Goal: Task Accomplishment & Management: Use online tool/utility

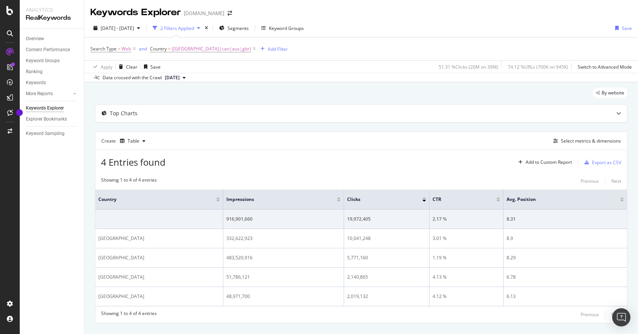
scroll to position [14, 0]
click at [208, 50] on span "([GEOGRAPHIC_DATA]|can|aus|gbr)" at bounding box center [211, 49] width 79 height 11
click at [206, 81] on input "([GEOGRAPHIC_DATA]|can|aus|gbr)" at bounding box center [193, 80] width 72 height 12
click at [198, 80] on input "([GEOGRAPHIC_DATA]|can|aus|gbr)" at bounding box center [193, 80] width 72 height 12
type input "([GEOGRAPHIC_DATA]|can|aus|gbr|bra)"
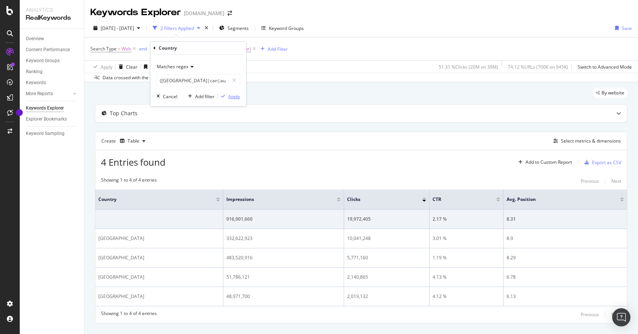
click at [237, 97] on div "Apply" at bounding box center [234, 96] width 12 height 6
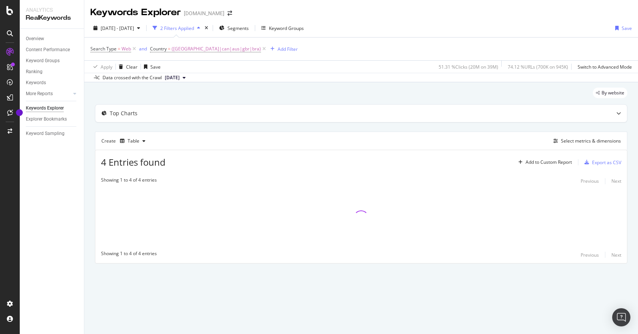
click at [194, 28] on div "2 Filters Applied" at bounding box center [177, 28] width 34 height 6
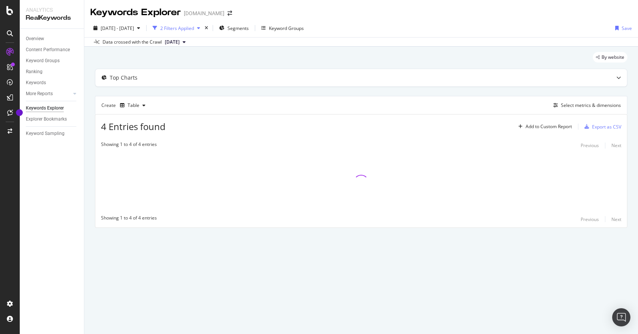
click at [194, 28] on div "2 Filters Applied" at bounding box center [177, 28] width 34 height 6
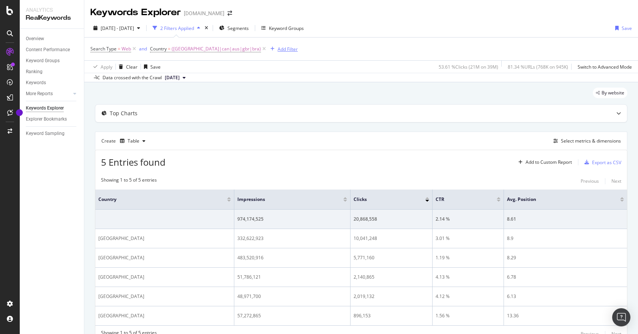
click at [277, 48] on div "Add Filter" at bounding box center [287, 49] width 20 height 6
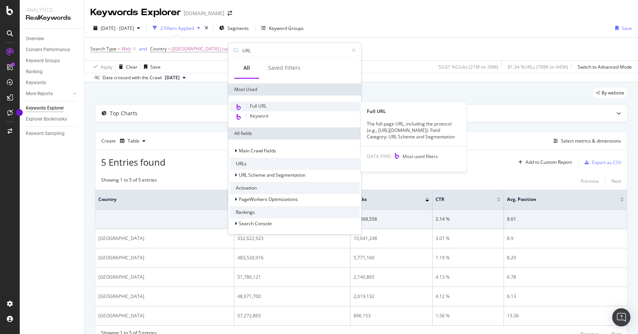
scroll to position [6, 0]
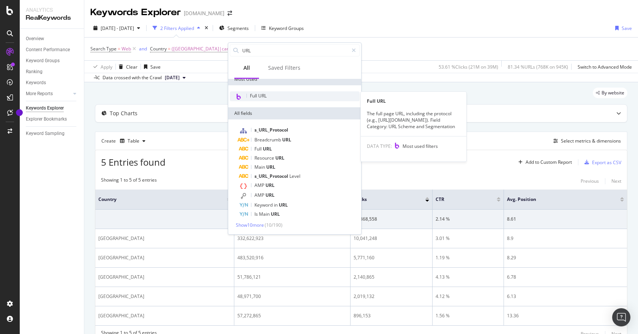
type input "URL"
click at [263, 96] on span "Full URL" at bounding box center [258, 96] width 17 height 6
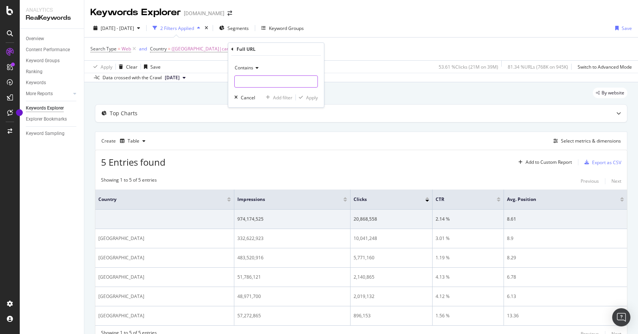
click at [268, 81] on input "text" at bounding box center [276, 82] width 83 height 12
type input "/destinations/"
click at [315, 98] on div "Apply" at bounding box center [312, 97] width 12 height 6
click at [301, 48] on span "^.*/destinations/.*$" at bounding box center [322, 49] width 42 height 11
click at [296, 95] on div "Add filter" at bounding box center [294, 96] width 19 height 6
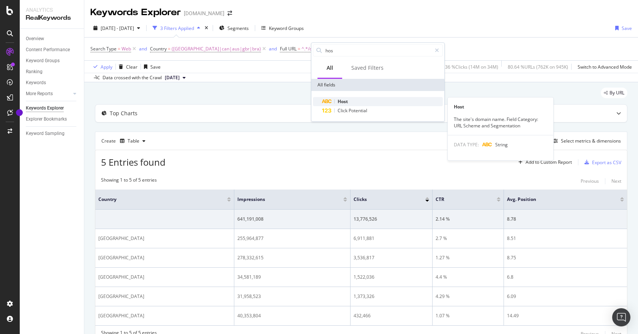
type input "hos"
click at [345, 104] on span "Host" at bounding box center [342, 101] width 10 height 6
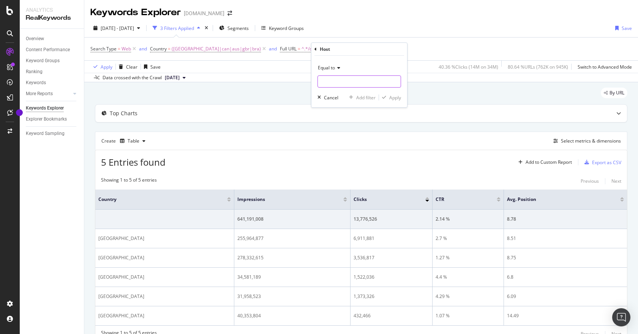
click at [351, 79] on input "text" at bounding box center [359, 82] width 83 height 12
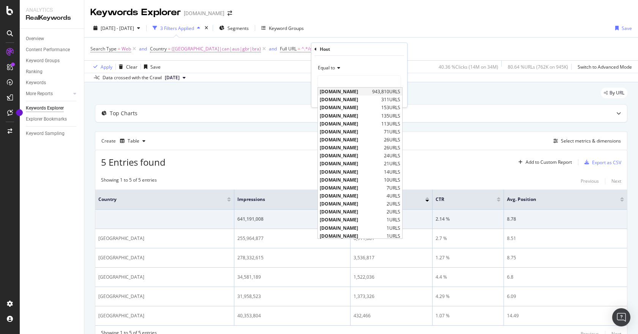
click at [350, 90] on span "[DOMAIN_NAME]" at bounding box center [345, 91] width 50 height 6
type input "[DOMAIN_NAME]"
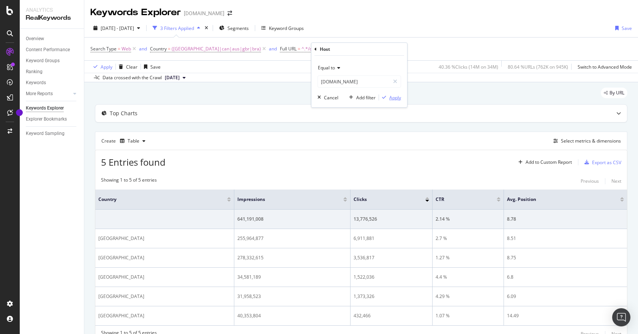
click at [392, 97] on div "Apply" at bounding box center [395, 97] width 12 height 6
click at [596, 162] on div "Export as CSV" at bounding box center [606, 162] width 29 height 6
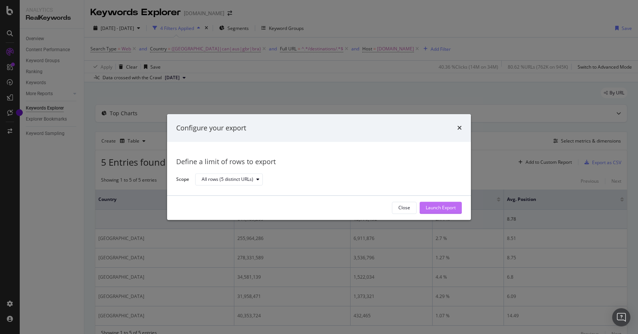
click at [446, 205] on div "Launch Export" at bounding box center [440, 208] width 30 height 6
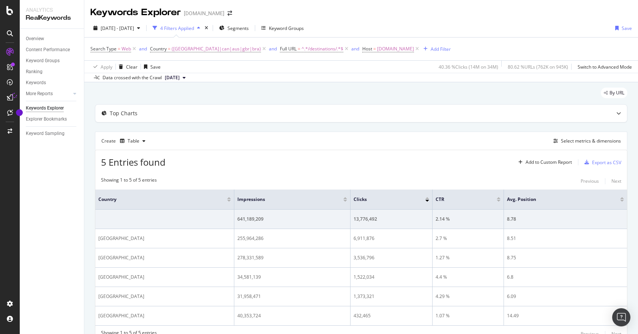
drag, startPoint x: 628, startPoint y: 132, endPoint x: 576, endPoint y: 134, distance: 52.0
click at [628, 132] on div "By URL Top Charts Create Table Select metrics & dimensions 5 Entries found Add …" at bounding box center [360, 225] width 553 height 287
click at [44, 132] on div "DataExports" at bounding box center [43, 131] width 30 height 8
click at [580, 139] on div "Select metrics & dimensions" at bounding box center [591, 141] width 60 height 6
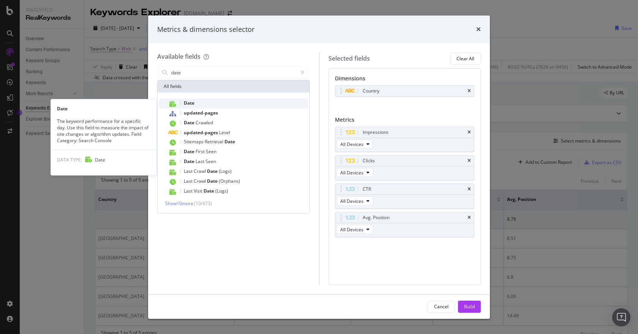
type input "date"
click at [213, 101] on div "Date" at bounding box center [238, 104] width 140 height 10
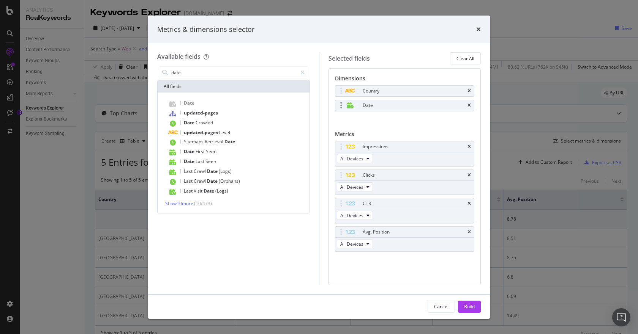
click at [339, 106] on div "modal" at bounding box center [341, 106] width 9 height 8
click at [353, 106] on icon "modal" at bounding box center [349, 105] width 7 height 6
click at [462, 300] on div "Cancel Build" at bounding box center [319, 307] width 342 height 24
click at [464, 304] on div "Build" at bounding box center [469, 307] width 11 height 6
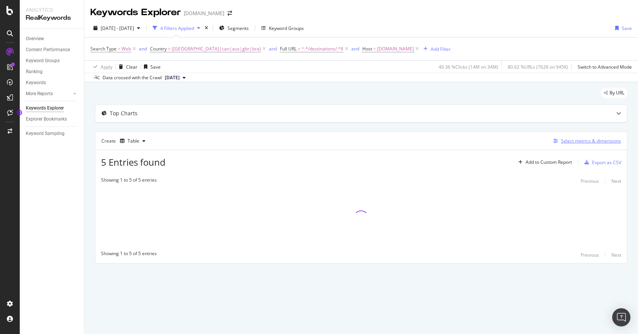
click at [597, 140] on div "Select metrics & dimensions" at bounding box center [591, 141] width 60 height 6
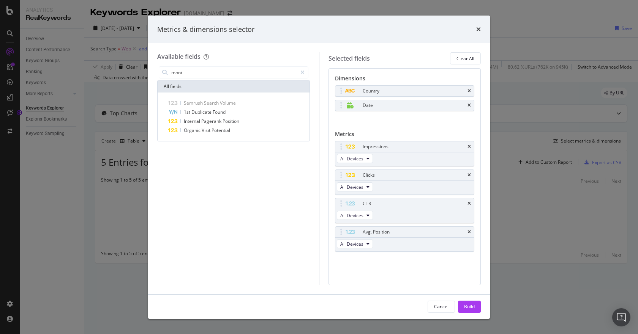
type input "month"
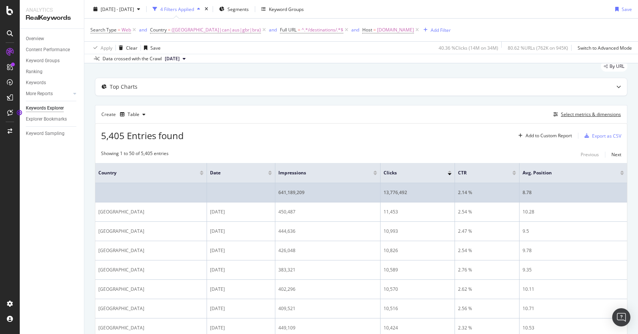
scroll to position [38, 0]
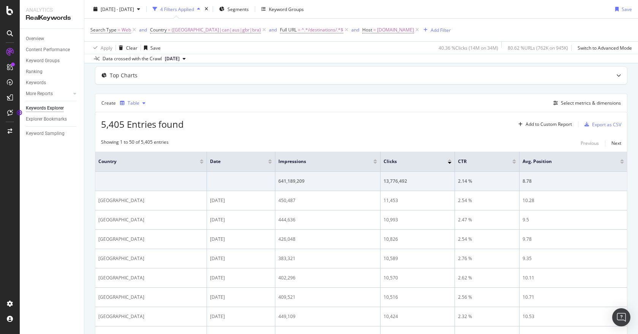
click at [134, 98] on div "Table" at bounding box center [132, 103] width 31 height 11
click at [464, 118] on div "5,405 Entries found Add to Custom Report Export as CSV" at bounding box center [360, 121] width 531 height 19
click at [603, 124] on div "Export as CSV" at bounding box center [606, 124] width 29 height 6
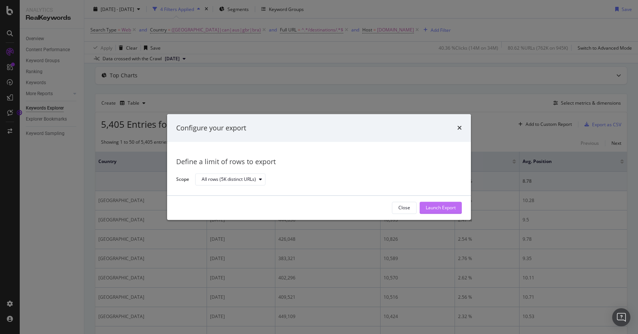
click at [440, 208] on div "Launch Export" at bounding box center [440, 208] width 30 height 6
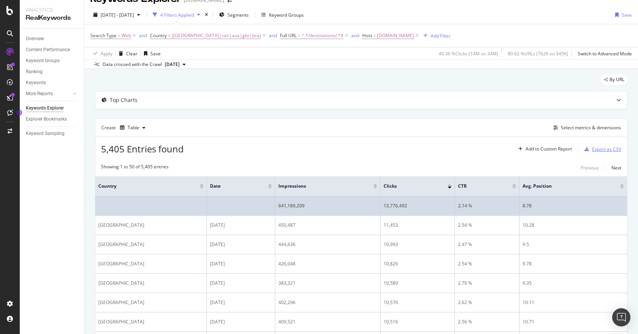
scroll to position [0, 0]
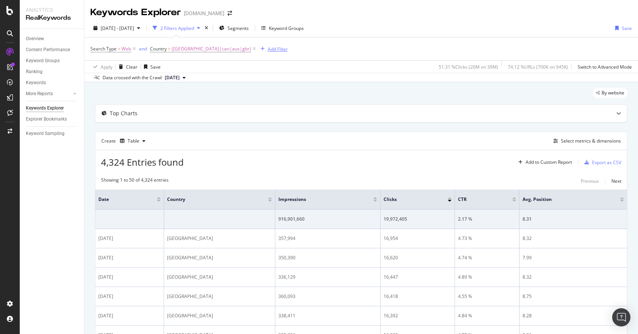
click at [268, 49] on div "Add Filter" at bounding box center [278, 49] width 20 height 6
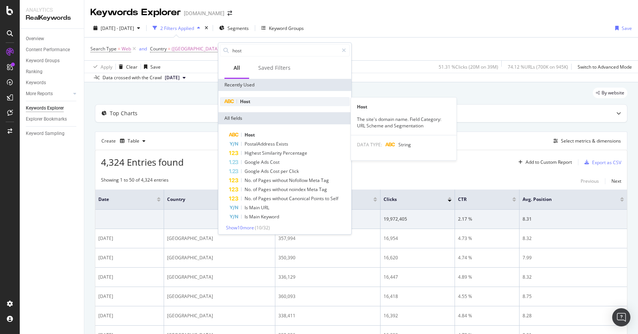
type input "host"
click at [249, 105] on div "Host" at bounding box center [285, 101] width 130 height 9
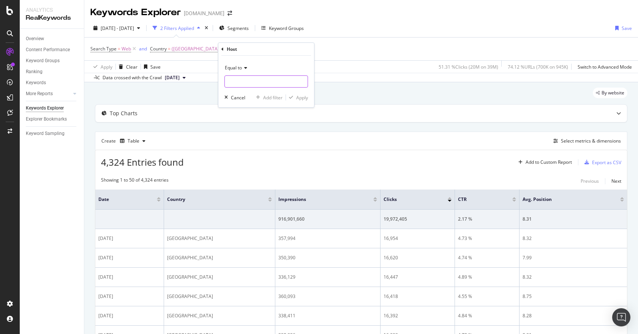
click at [272, 83] on input "text" at bounding box center [266, 82] width 83 height 12
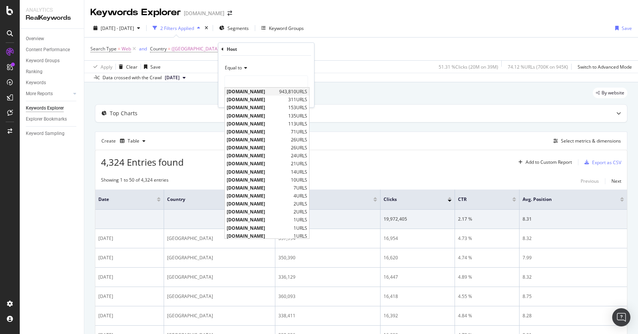
click at [271, 91] on span "[DOMAIN_NAME]" at bounding box center [252, 91] width 50 height 6
type input "[DOMAIN_NAME]"
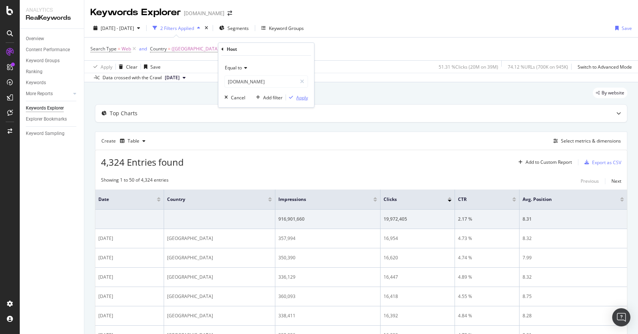
click at [302, 95] on div "Apply" at bounding box center [302, 97] width 12 height 6
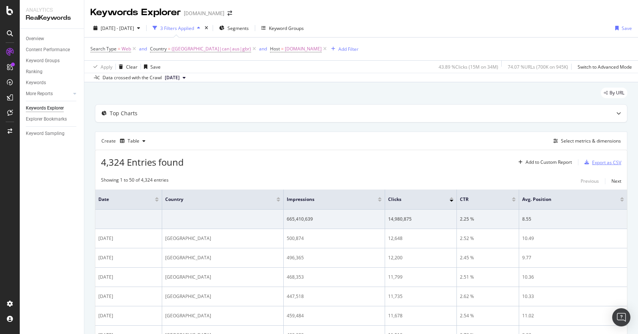
click at [594, 162] on div "Export as CSV" at bounding box center [606, 162] width 29 height 6
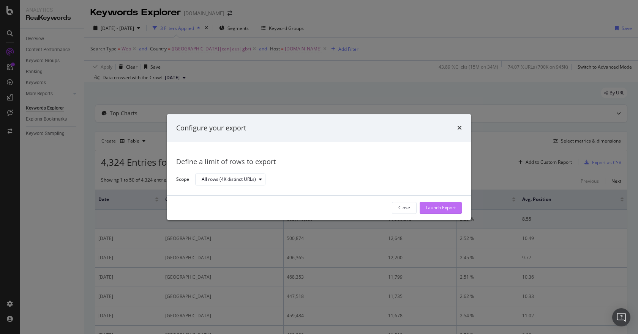
click at [439, 202] on button "Launch Export" at bounding box center [440, 208] width 42 height 12
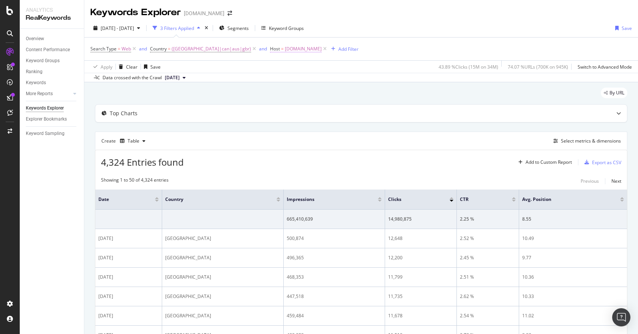
click at [285, 48] on span "[DOMAIN_NAME]" at bounding box center [303, 49] width 37 height 11
click at [254, 70] on div "Equal to" at bounding box center [278, 67] width 83 height 12
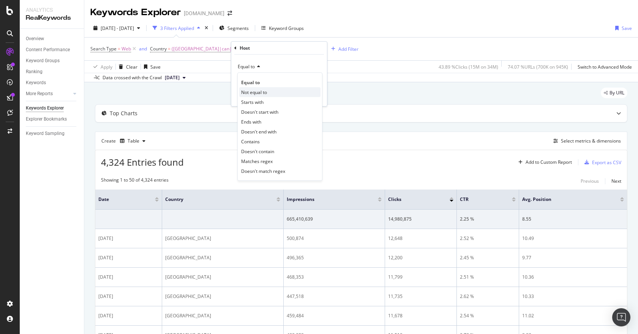
click at [260, 90] on span "Not equal to" at bounding box center [254, 92] width 26 height 6
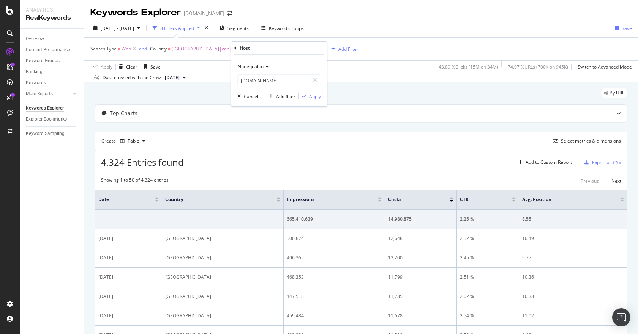
drag, startPoint x: 312, startPoint y: 95, endPoint x: 321, endPoint y: 101, distance: 10.9
click at [312, 95] on div "Apply" at bounding box center [315, 96] width 12 height 6
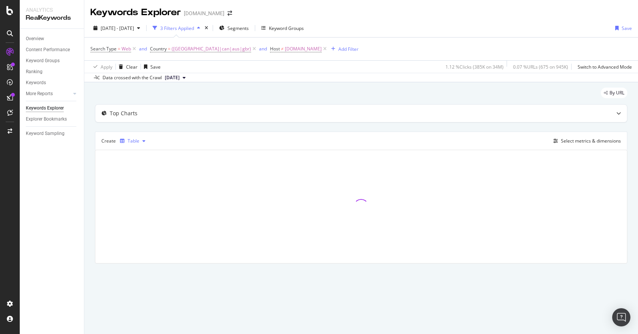
click at [128, 139] on div "Table" at bounding box center [134, 141] width 12 height 5
click at [304, 141] on div "Create Table Select metrics & dimensions" at bounding box center [361, 141] width 532 height 18
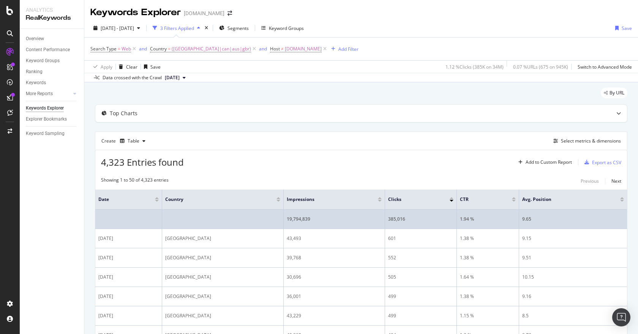
click at [392, 217] on div "385,016" at bounding box center [420, 219] width 65 height 7
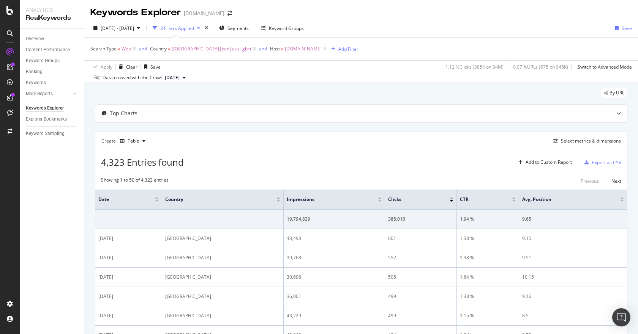
click at [285, 47] on span "[DOMAIN_NAME]" at bounding box center [303, 49] width 37 height 11
click at [264, 66] on icon at bounding box center [265, 67] width 5 height 5
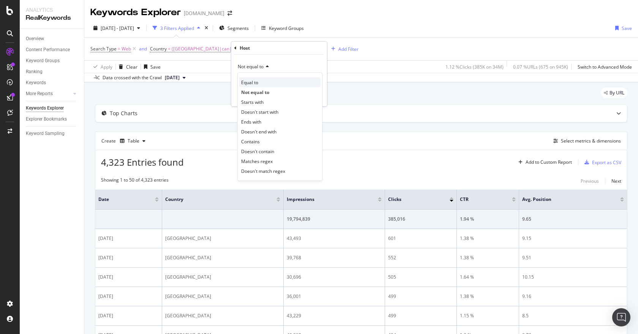
click at [275, 83] on div "Equal to" at bounding box center [279, 82] width 81 height 10
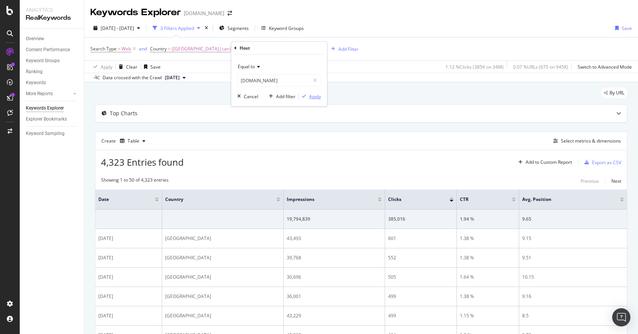
click at [316, 94] on div "Apply" at bounding box center [315, 96] width 12 height 6
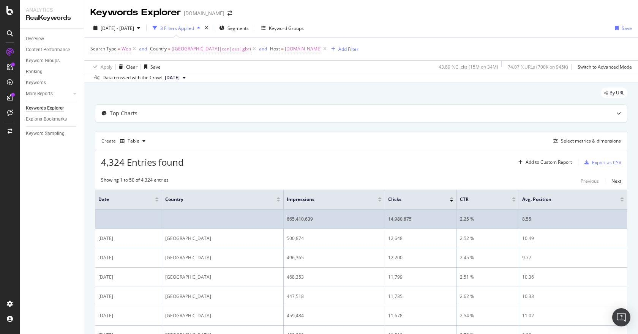
click at [403, 217] on div "14,980,875" at bounding box center [420, 219] width 65 height 7
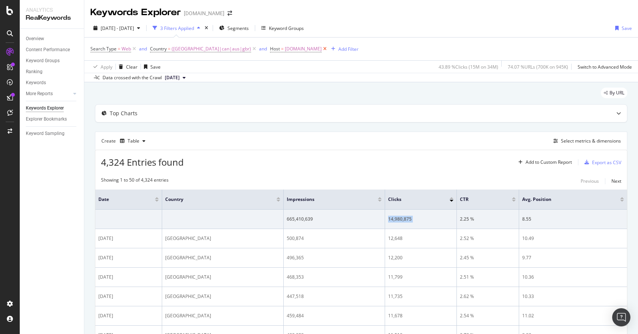
click at [321, 49] on icon at bounding box center [324, 49] width 6 height 8
click at [268, 50] on div "Add Filter" at bounding box center [278, 49] width 20 height 6
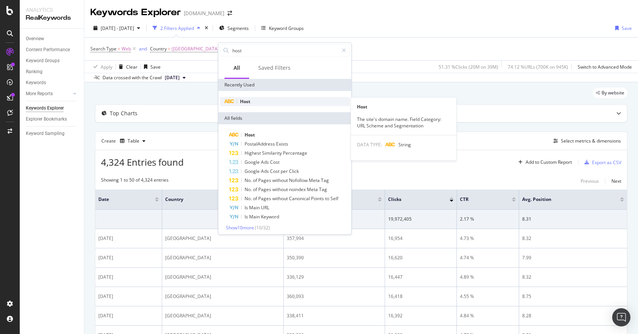
click at [250, 104] on span "Host" at bounding box center [245, 101] width 10 height 6
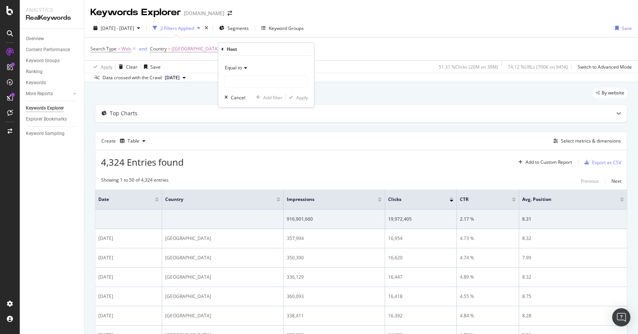
click at [244, 68] on icon at bounding box center [244, 68] width 5 height 5
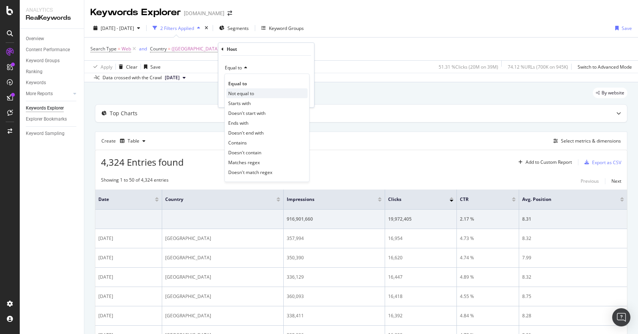
click at [254, 91] on span "Not equal to" at bounding box center [241, 93] width 26 height 6
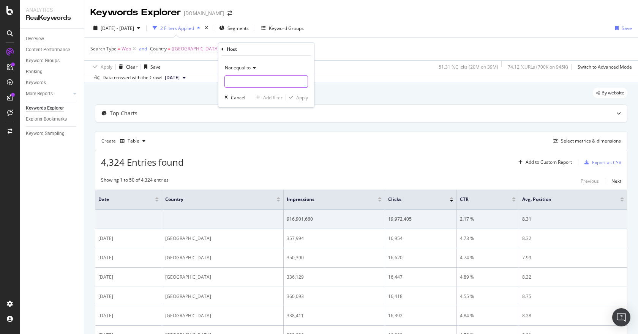
click at [257, 85] on input "text" at bounding box center [266, 82] width 83 height 12
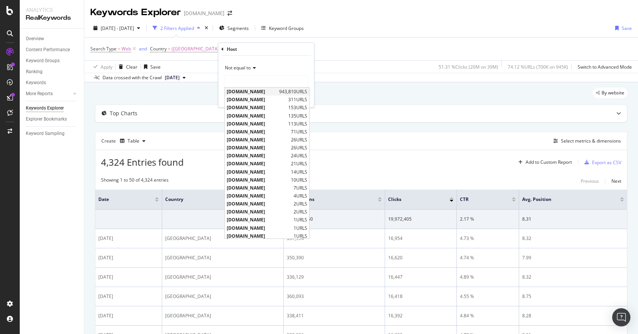
click at [255, 90] on span "[DOMAIN_NAME]" at bounding box center [252, 91] width 50 height 6
type input "[DOMAIN_NAME]"
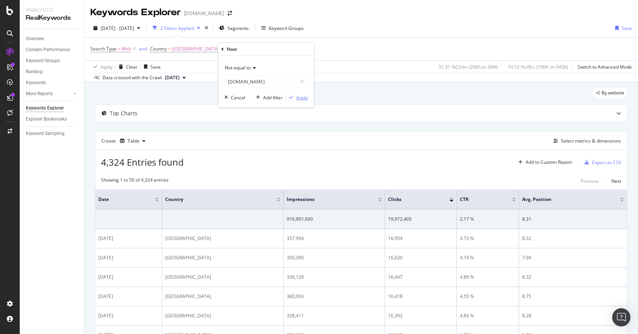
click at [304, 97] on div "Apply" at bounding box center [302, 97] width 12 height 6
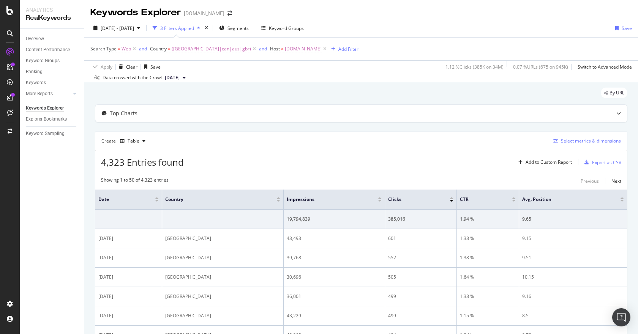
click at [578, 142] on div "Select metrics & dimensions" at bounding box center [591, 141] width 60 height 6
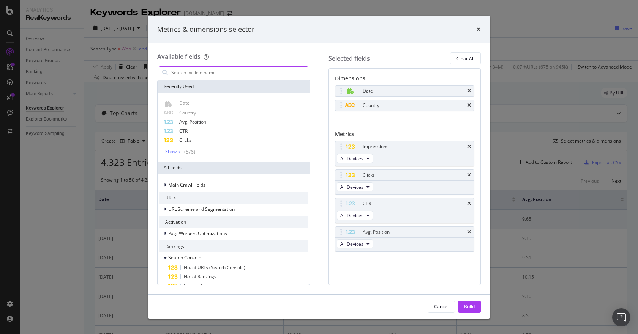
click at [181, 72] on input "modal" at bounding box center [238, 72] width 137 height 11
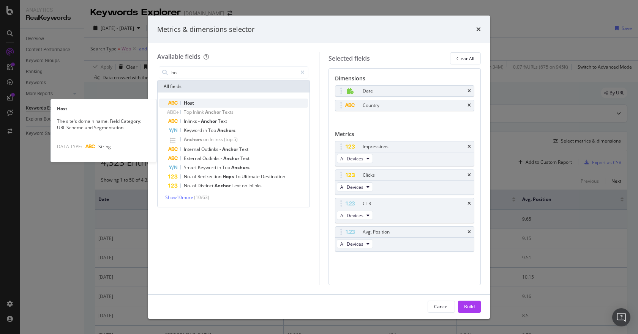
type input "ho"
click at [189, 102] on span "Host" at bounding box center [189, 103] width 10 height 6
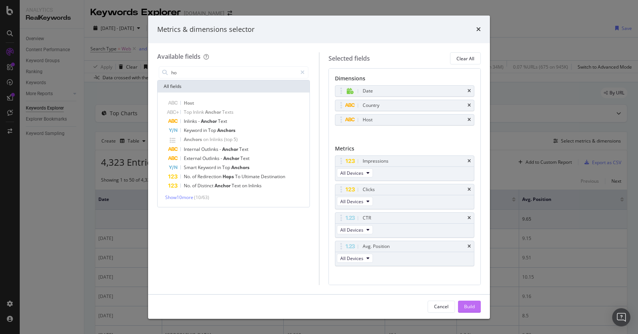
click at [472, 309] on div "Build" at bounding box center [469, 307] width 11 height 6
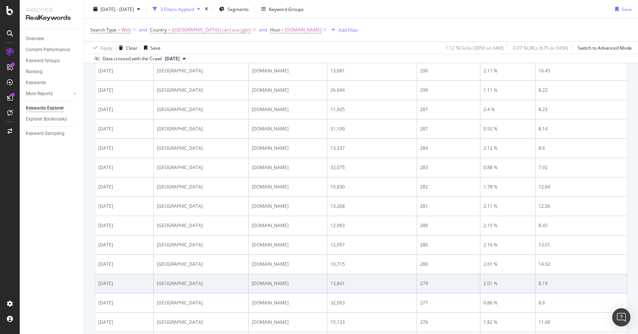
scroll to position [906, 0]
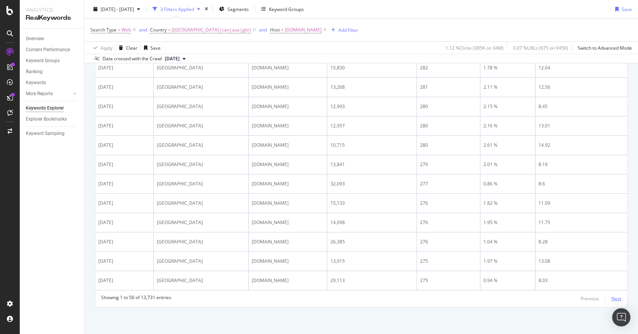
click at [614, 300] on div "Next" at bounding box center [616, 299] width 10 height 6
click at [611, 298] on div "Next" at bounding box center [616, 299] width 10 height 6
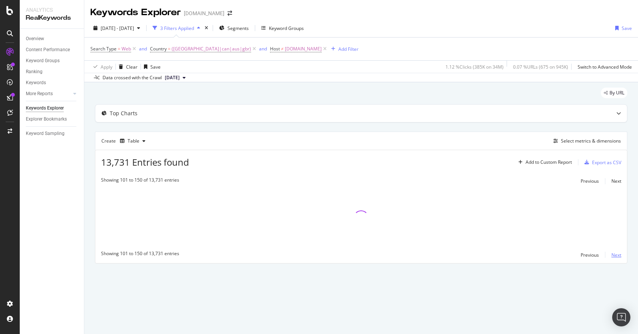
scroll to position [0, 0]
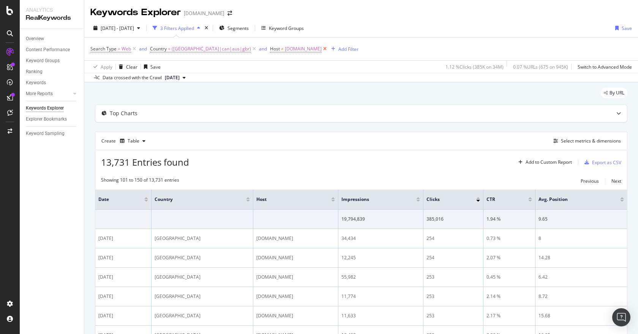
click at [321, 49] on icon at bounding box center [324, 49] width 6 height 8
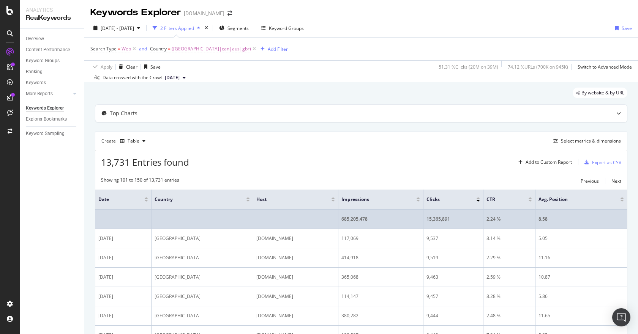
click at [431, 219] on div "15,365,891" at bounding box center [453, 219] width 54 height 7
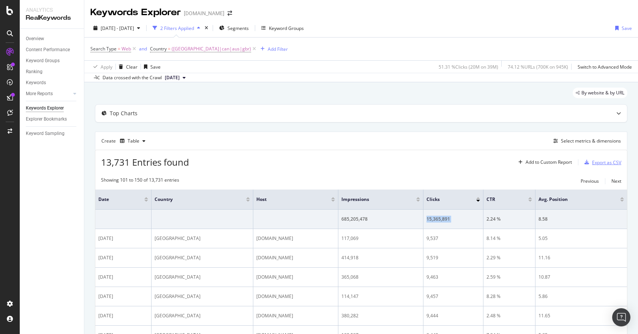
click at [599, 164] on div "Export as CSV" at bounding box center [606, 162] width 29 height 6
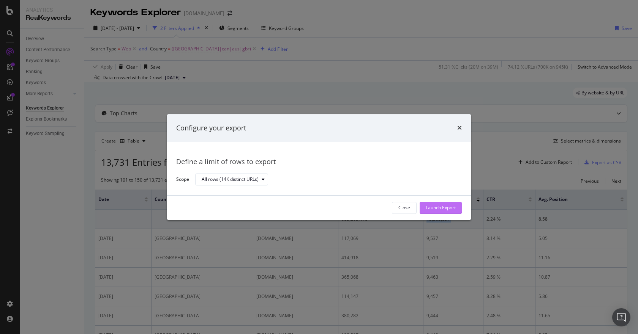
click at [441, 209] on div "Launch Export" at bounding box center [440, 208] width 30 height 6
